Goal: Information Seeking & Learning: Learn about a topic

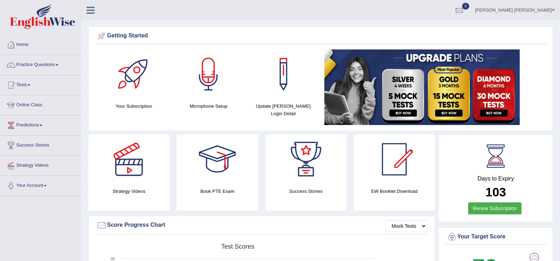
click at [31, 103] on link "Online Class" at bounding box center [40, 104] width 81 height 18
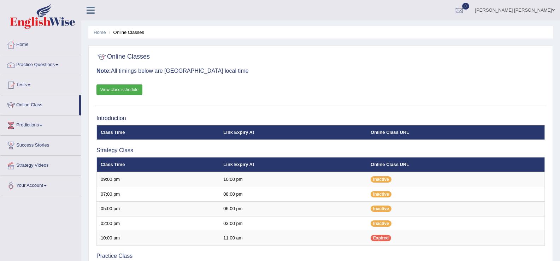
click at [130, 88] on link "View class schedule" at bounding box center [119, 89] width 46 height 11
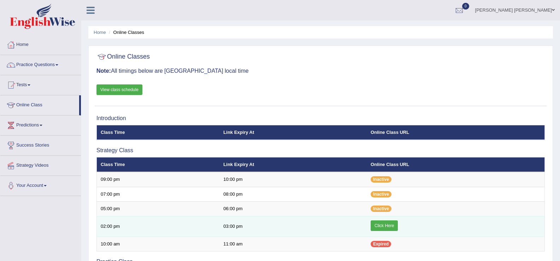
click at [381, 225] on link "Click Here" at bounding box center [384, 225] width 27 height 11
click at [378, 226] on link "Click Here" at bounding box center [384, 225] width 27 height 11
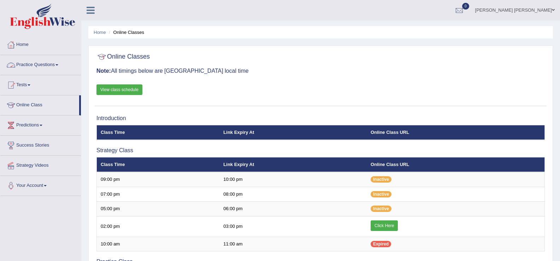
click at [22, 64] on link "Practice Questions" at bounding box center [40, 64] width 81 height 18
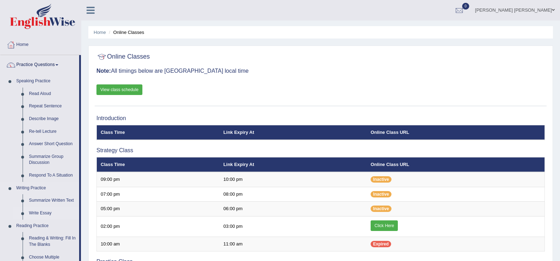
click at [38, 215] on link "Write Essay" at bounding box center [52, 213] width 53 height 13
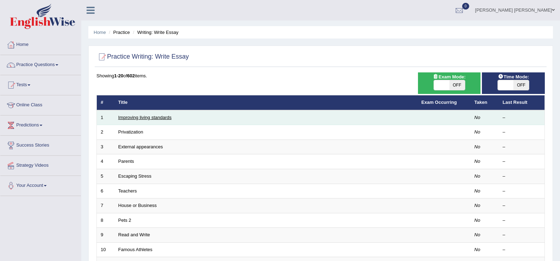
click at [159, 120] on link "Improving living standards" at bounding box center [144, 117] width 53 height 5
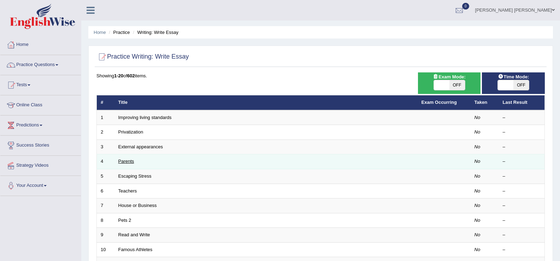
click at [126, 162] on link "Parents" at bounding box center [126, 161] width 16 height 5
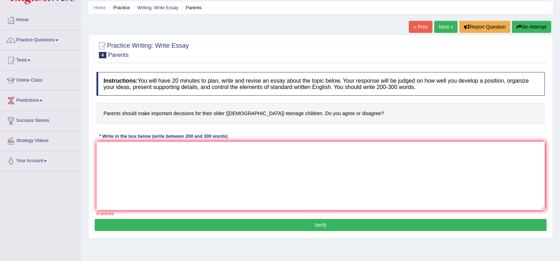
scroll to position [27, 0]
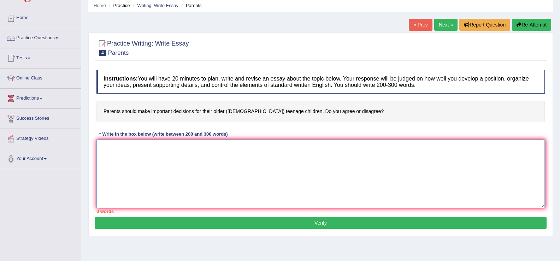
click at [206, 160] on textarea at bounding box center [320, 174] width 448 height 69
paste textarea "The increasing influence of (essay topic) on our lives has ignited numerous dis…"
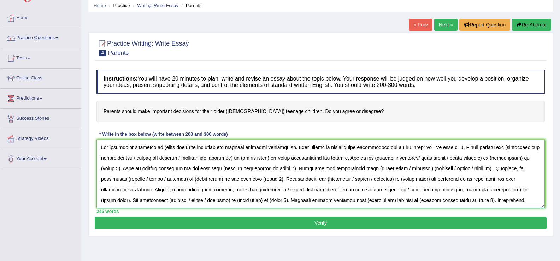
scroll to position [28, 0]
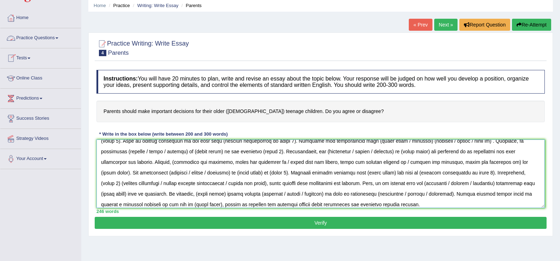
type textarea "The increasing influence of (essay topic) on our lives has ignited numerous dis…"
click at [37, 40] on link "Practice Questions" at bounding box center [40, 37] width 81 height 18
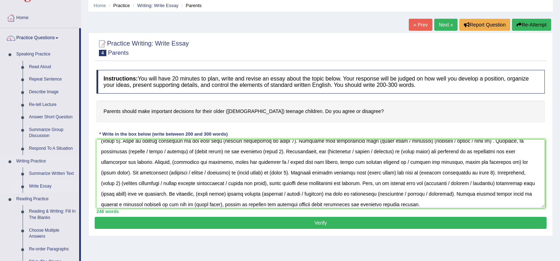
click at [36, 187] on link "Write Essay" at bounding box center [52, 186] width 53 height 13
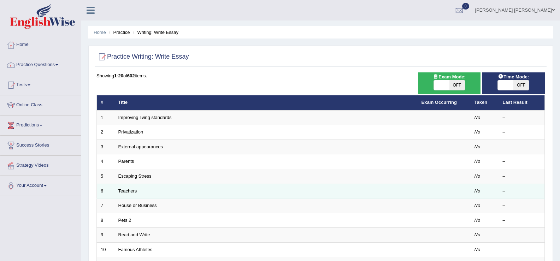
click at [127, 190] on link "Teachers" at bounding box center [127, 190] width 19 height 5
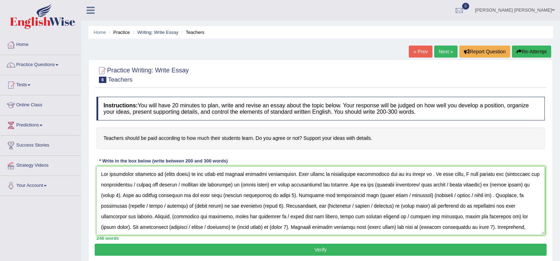
click at [164, 177] on textarea at bounding box center [320, 200] width 448 height 69
click at [160, 177] on textarea at bounding box center [320, 200] width 448 height 69
click at [161, 176] on textarea at bounding box center [320, 200] width 448 height 69
click at [164, 178] on textarea at bounding box center [320, 200] width 448 height 69
drag, startPoint x: 190, startPoint y: 176, endPoint x: 161, endPoint y: 177, distance: 28.6
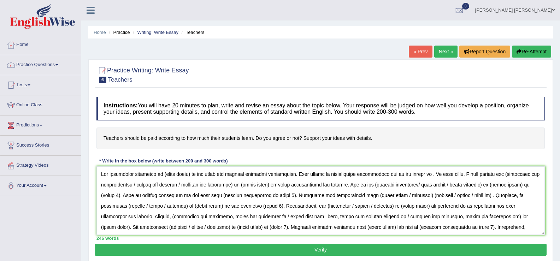
click at [161, 177] on textarea at bounding box center [320, 200] width 448 height 69
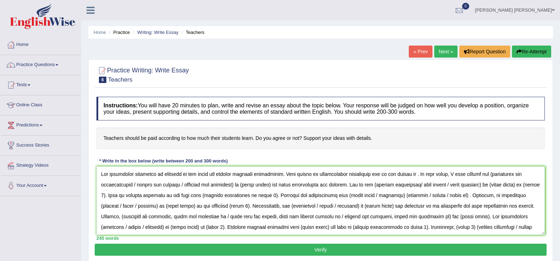
drag, startPoint x: 482, startPoint y: 174, endPoint x: 235, endPoint y: 186, distance: 246.9
click at [235, 186] on textarea at bounding box center [320, 200] width 448 height 69
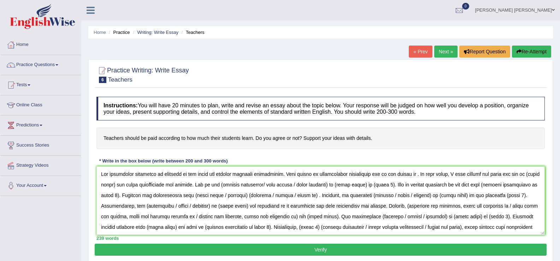
drag, startPoint x: 518, startPoint y: 175, endPoint x: 533, endPoint y: 176, distance: 14.9
click at [533, 176] on textarea at bounding box center [320, 200] width 448 height 69
drag, startPoint x: 512, startPoint y: 175, endPoint x: 504, endPoint y: 175, distance: 7.1
click at [504, 175] on textarea at bounding box center [320, 200] width 448 height 69
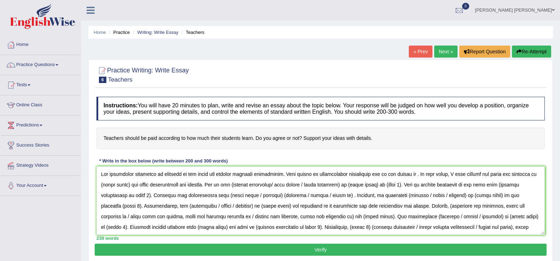
drag, startPoint x: 130, startPoint y: 186, endPoint x: 101, endPoint y: 186, distance: 28.6
click at [101, 186] on textarea at bounding box center [320, 200] width 448 height 69
drag, startPoint x: 150, startPoint y: 185, endPoint x: 100, endPoint y: 183, distance: 49.9
click at [100, 183] on textarea at bounding box center [320, 200] width 448 height 69
click at [141, 185] on textarea at bounding box center [320, 200] width 448 height 69
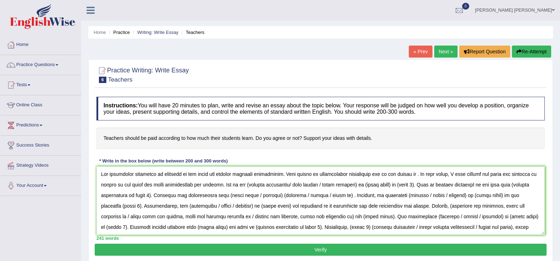
drag, startPoint x: 238, startPoint y: 185, endPoint x: 301, endPoint y: 179, distance: 63.1
click at [301, 179] on textarea at bounding box center [320, 200] width 448 height 69
click at [294, 190] on textarea at bounding box center [320, 200] width 448 height 69
click at [240, 184] on textarea at bounding box center [320, 200] width 448 height 69
drag, startPoint x: 239, startPoint y: 186, endPoint x: 349, endPoint y: 188, distance: 109.9
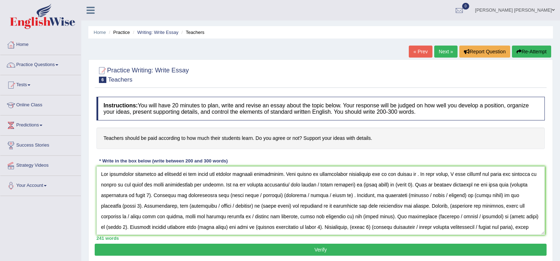
click at [349, 188] on textarea at bounding box center [320, 200] width 448 height 69
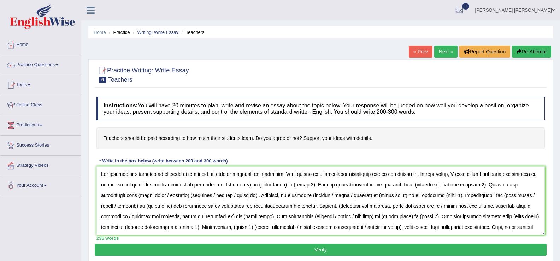
drag, startPoint x: 238, startPoint y: 185, endPoint x: 302, endPoint y: 188, distance: 64.0
click at [302, 188] on textarea at bounding box center [320, 200] width 448 height 69
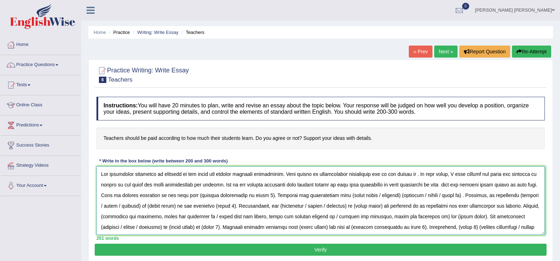
drag, startPoint x: 189, startPoint y: 195, endPoint x: 255, endPoint y: 196, distance: 65.7
click at [255, 196] on textarea at bounding box center [320, 200] width 448 height 69
click at [230, 199] on textarea at bounding box center [320, 200] width 448 height 69
type textarea "The increasing influence of teachers on our lives has ignited numerous discussi…"
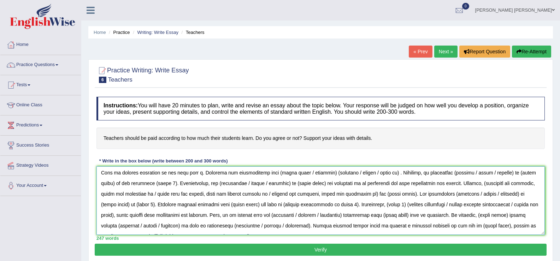
scroll to position [32, 0]
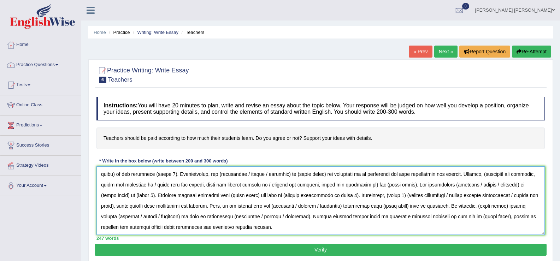
drag, startPoint x: 99, startPoint y: 172, endPoint x: 511, endPoint y: 262, distance: 421.6
click at [511, 261] on html "Toggle navigation Home Practice Questions Speaking Practice Read Aloud Repeat S…" at bounding box center [280, 130] width 560 height 261
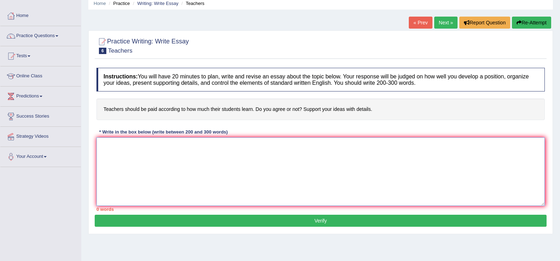
scroll to position [0, 0]
paste textarea "Lor ipsumdolor sitame cons adipisc elitsedd eiusmo te inci utlaboree do mag ali…"
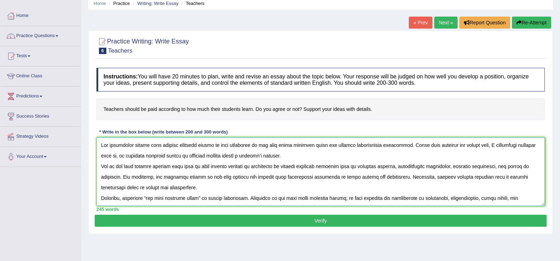
scroll to position [64, 0]
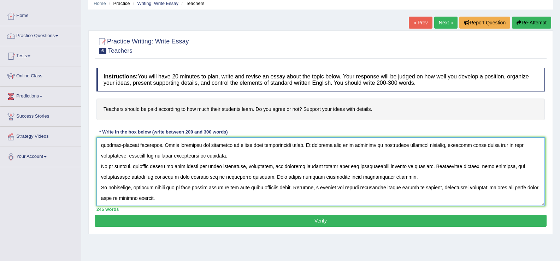
type textarea "Lor ipsumdolor sitame cons adipisc elitsedd eiusmo te inci utlaboree do mag ali…"
click at [340, 221] on button "Verify" at bounding box center [321, 221] width 452 height 12
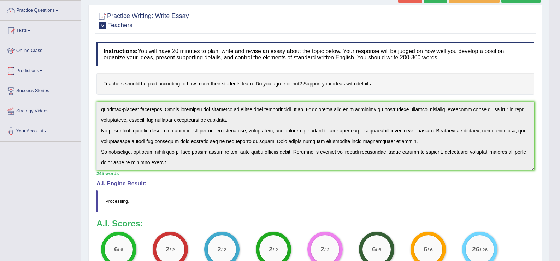
scroll to position [97, 0]
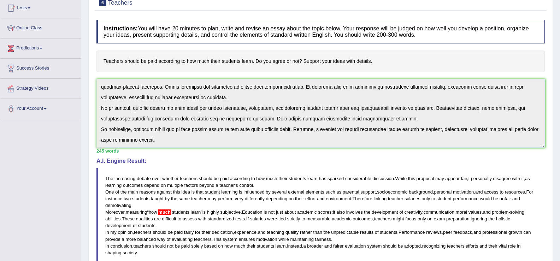
drag, startPoint x: 563, startPoint y: 168, endPoint x: 560, endPoint y: 193, distance: 25.0
click at [560, 184] on html "Toggle navigation Home Practice Questions Speaking Practice Read Aloud Repeat S…" at bounding box center [280, 53] width 560 height 261
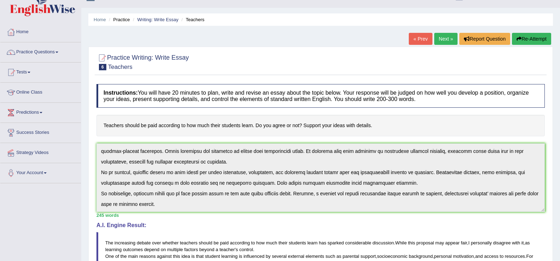
scroll to position [12, 0]
